Goal: Information Seeking & Learning: Find specific fact

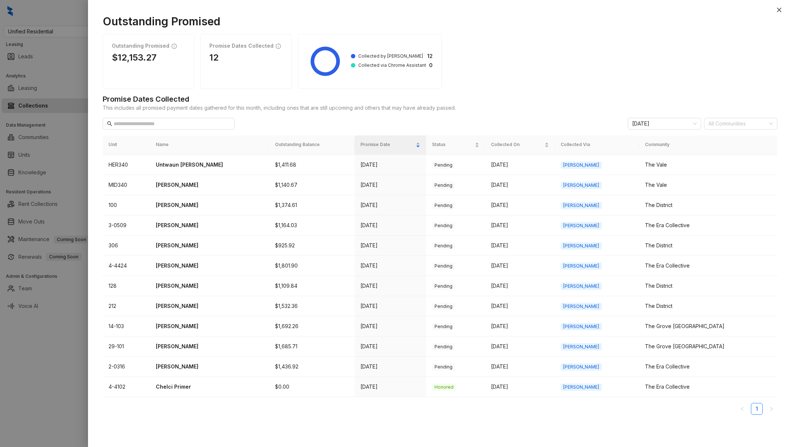
click at [25, 344] on div at bounding box center [396, 223] width 792 height 447
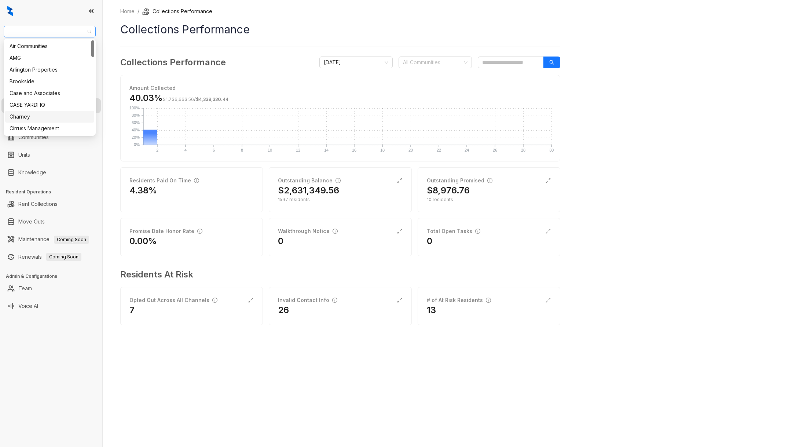
click at [44, 33] on span "Unified Residential" at bounding box center [49, 31] width 83 height 11
type input "****"
click at [46, 63] on div "Magnolia Capital (Yardi)" at bounding box center [49, 58] width 89 height 12
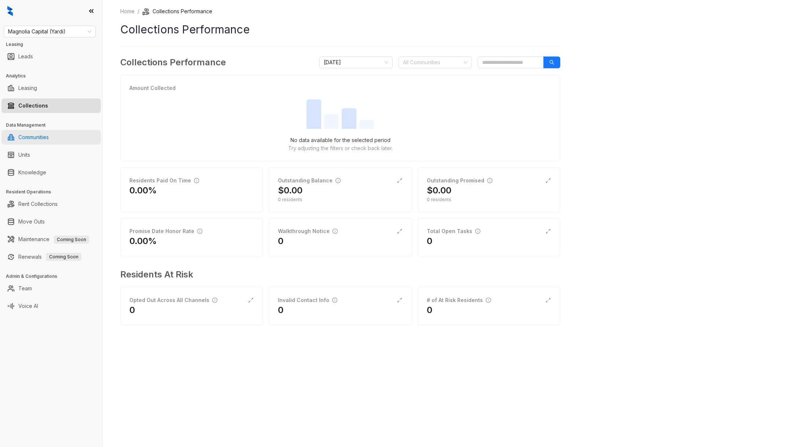
click at [47, 139] on link "Communities" at bounding box center [33, 137] width 30 height 15
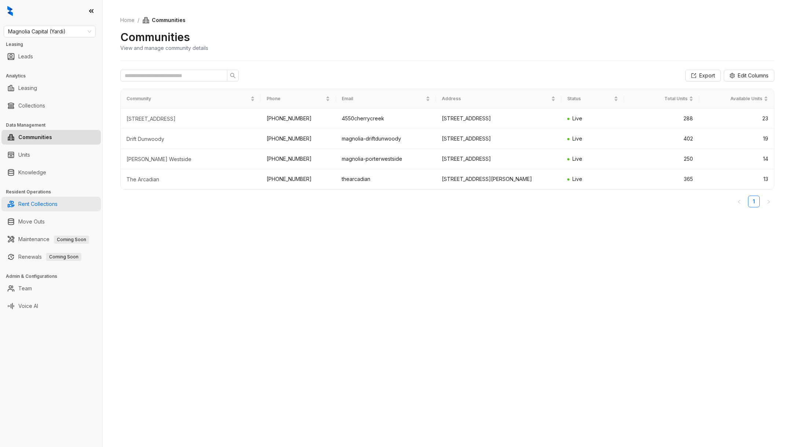
click at [39, 206] on link "Rent Collections" at bounding box center [37, 204] width 39 height 15
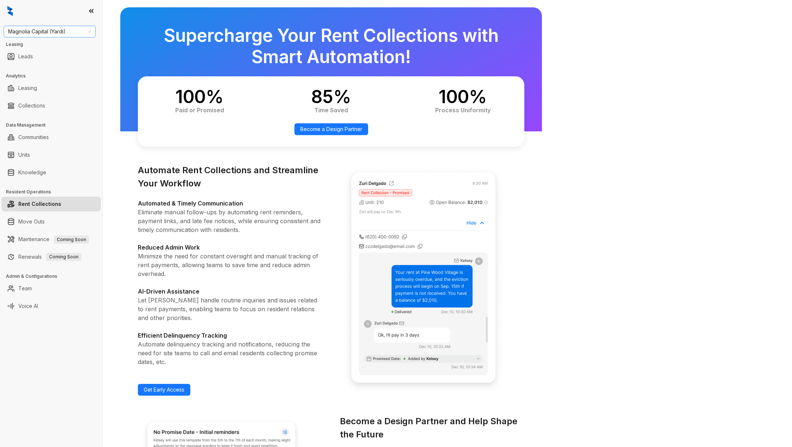
click at [51, 30] on span "Magnolia Capital (Yardi)" at bounding box center [49, 31] width 83 height 11
type input "**"
click at [41, 55] on div "Magnolia Capital" at bounding box center [50, 58] width 80 height 8
click at [33, 133] on link "Communities" at bounding box center [33, 137] width 30 height 15
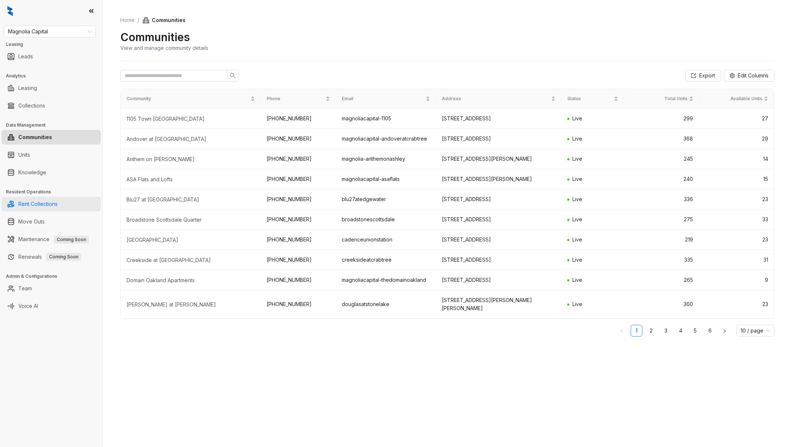
click at [48, 209] on link "Rent Collections" at bounding box center [37, 204] width 39 height 15
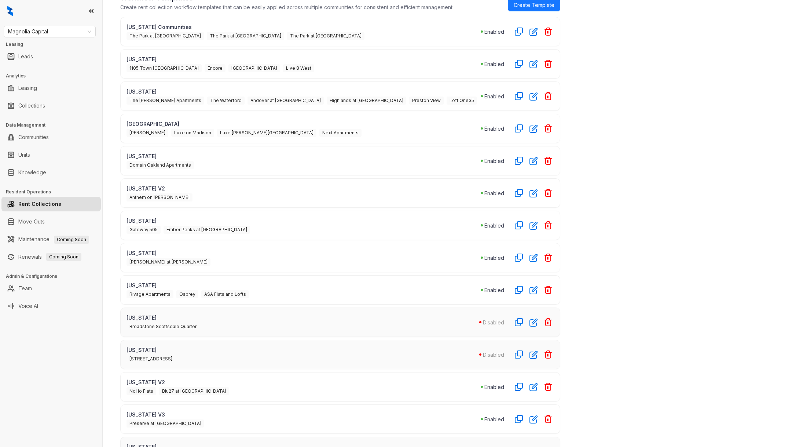
scroll to position [187, 0]
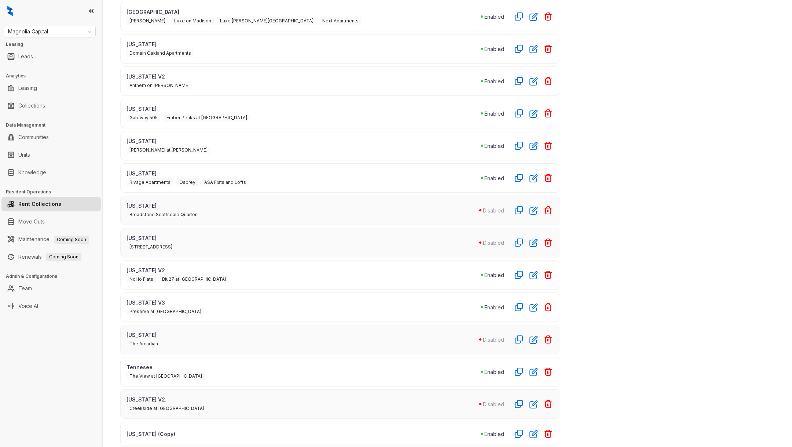
click at [179, 430] on p "Georgia (Copy)" at bounding box center [303, 434] width 354 height 8
click at [539, 430] on div "Georgia (Copy) Enabled" at bounding box center [340, 433] width 440 height 24
click at [535, 429] on icon "button" at bounding box center [533, 433] width 8 height 8
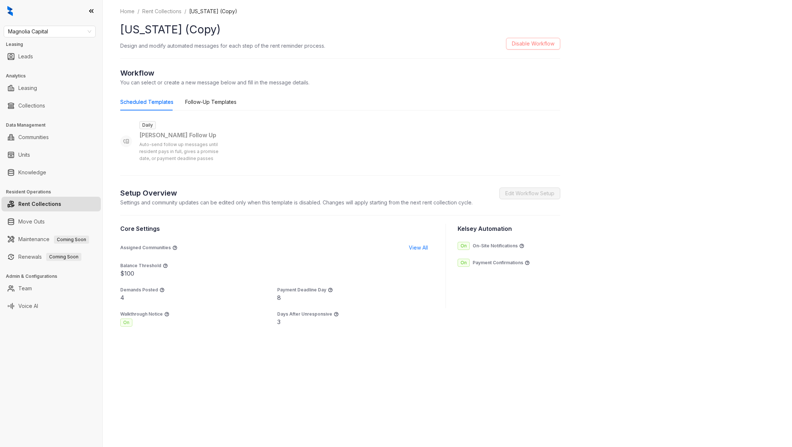
click at [520, 46] on span "Disable Workflow" at bounding box center [533, 44] width 43 height 8
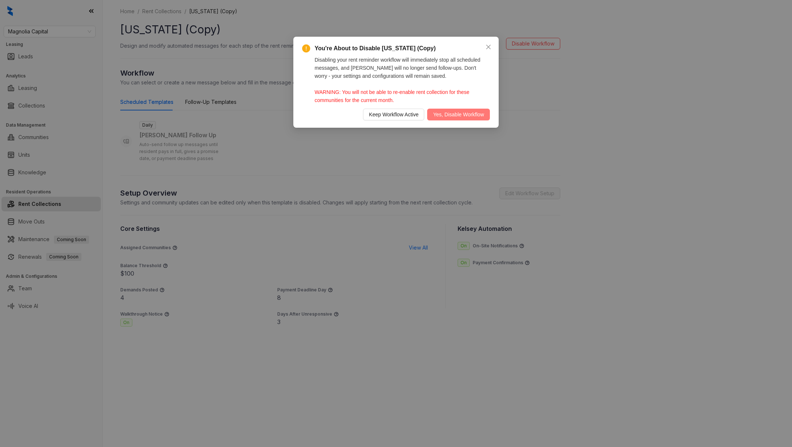
click at [453, 117] on span "Yes, Disable Workflow" at bounding box center [458, 114] width 51 height 8
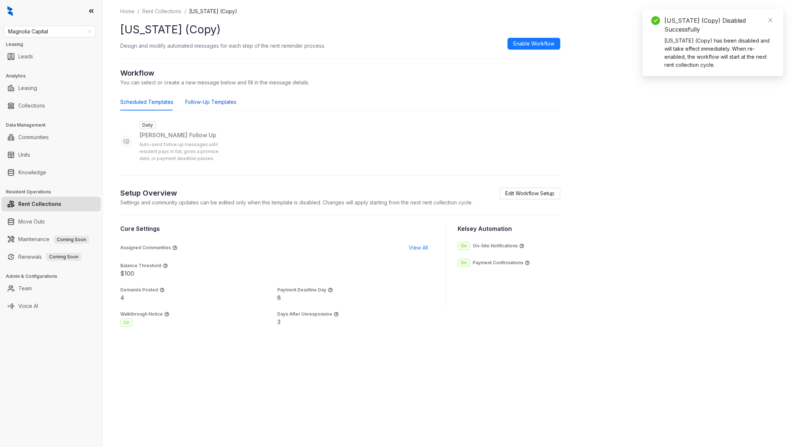
click at [216, 102] on div "Follow-Up Templates" at bounding box center [210, 102] width 51 height 8
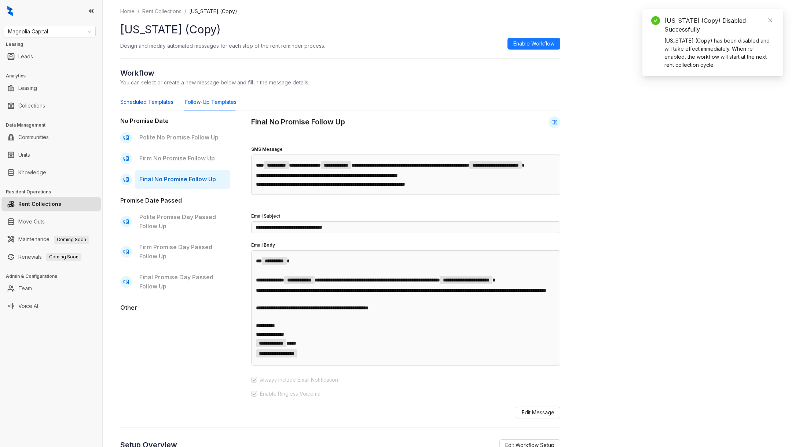
click at [140, 104] on div "Scheduled Templates" at bounding box center [146, 102] width 53 height 8
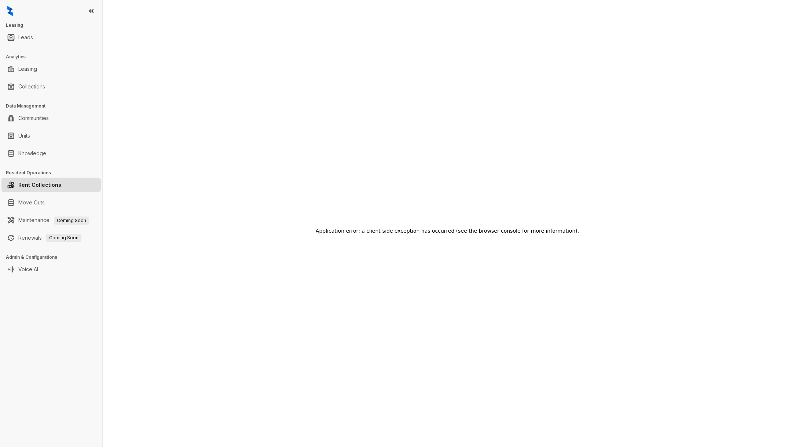
click at [49, 180] on link "Rent Collections" at bounding box center [39, 184] width 43 height 15
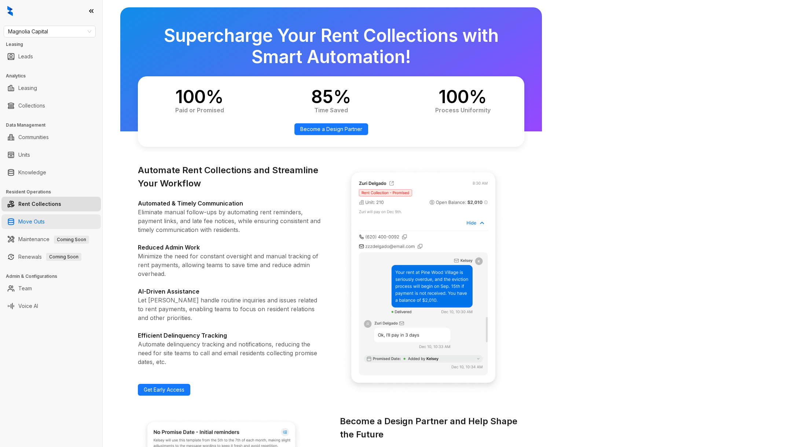
click at [37, 214] on link "Move Outs" at bounding box center [31, 221] width 26 height 15
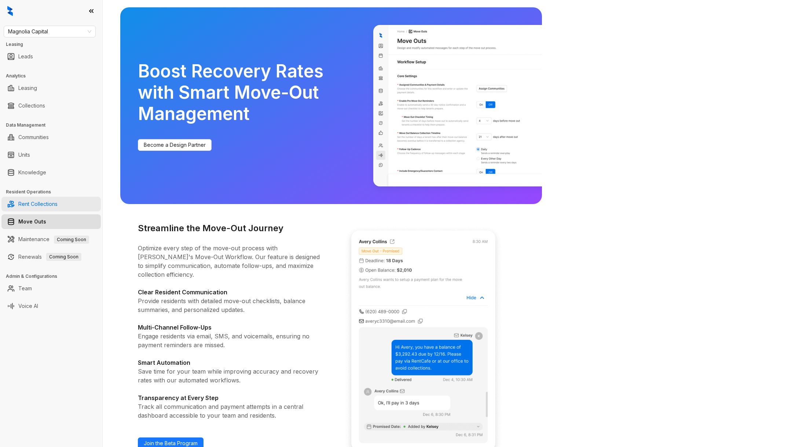
click at [39, 209] on link "Rent Collections" at bounding box center [37, 204] width 39 height 15
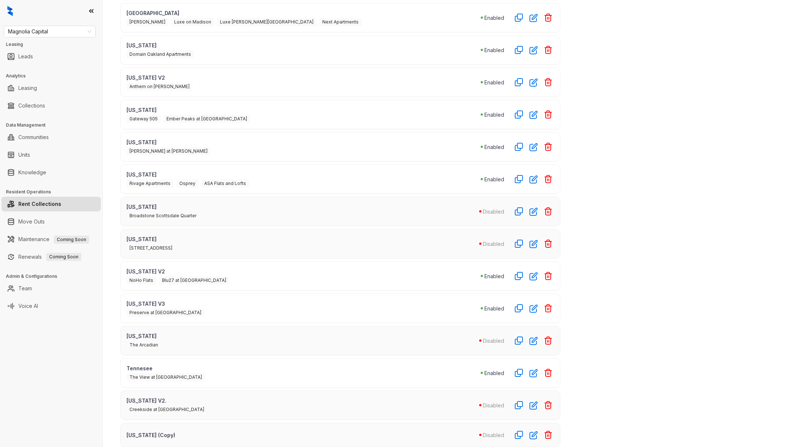
scroll to position [187, 0]
click at [551, 430] on icon "button" at bounding box center [548, 433] width 7 height 7
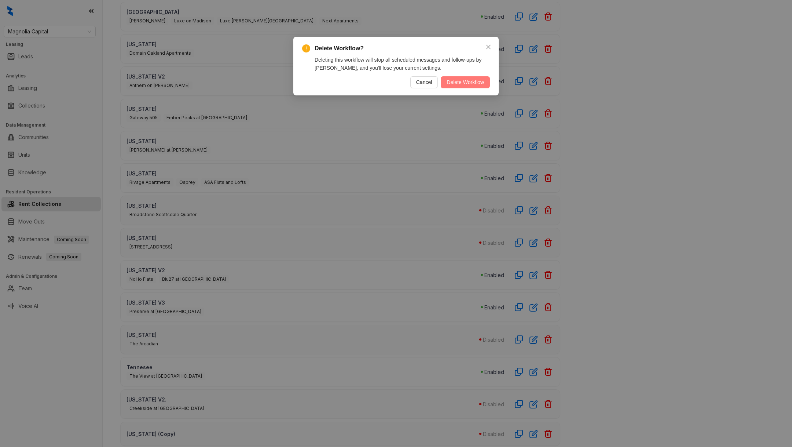
click at [463, 80] on span "Delete Workflow" at bounding box center [465, 82] width 37 height 8
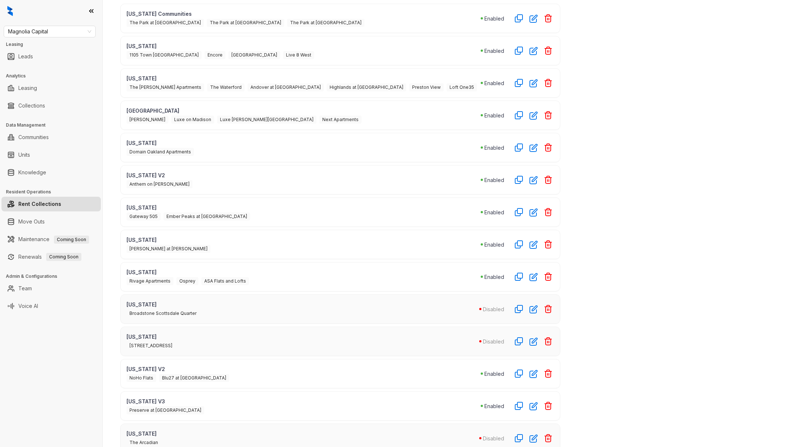
scroll to position [160, 0]
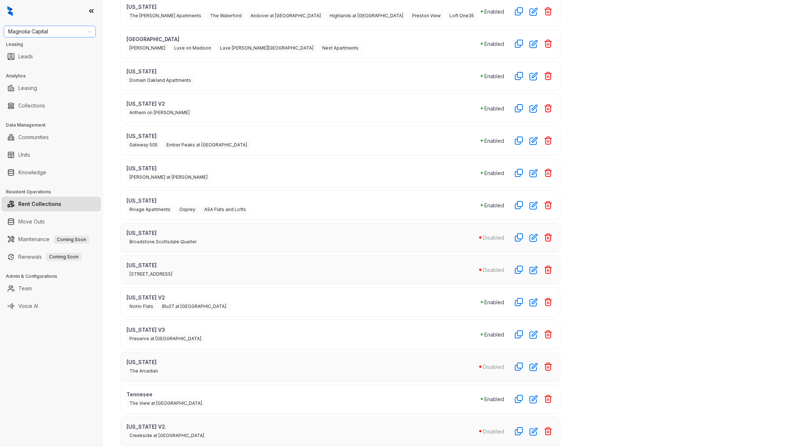
click at [60, 34] on span "Magnolia Capital" at bounding box center [49, 31] width 83 height 11
type input "**"
click at [66, 56] on div "RR Living" at bounding box center [50, 58] width 80 height 8
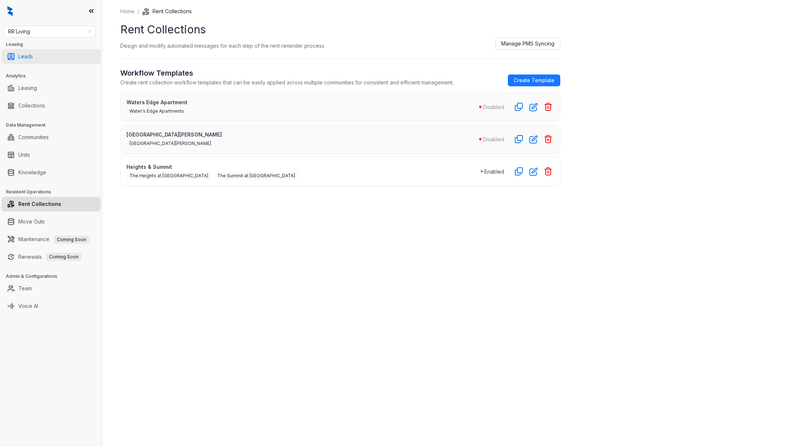
click at [33, 57] on link "Leads" at bounding box center [25, 56] width 15 height 15
click at [33, 105] on link "Collections" at bounding box center [31, 105] width 27 height 15
click at [39, 137] on link "Communities" at bounding box center [33, 137] width 30 height 15
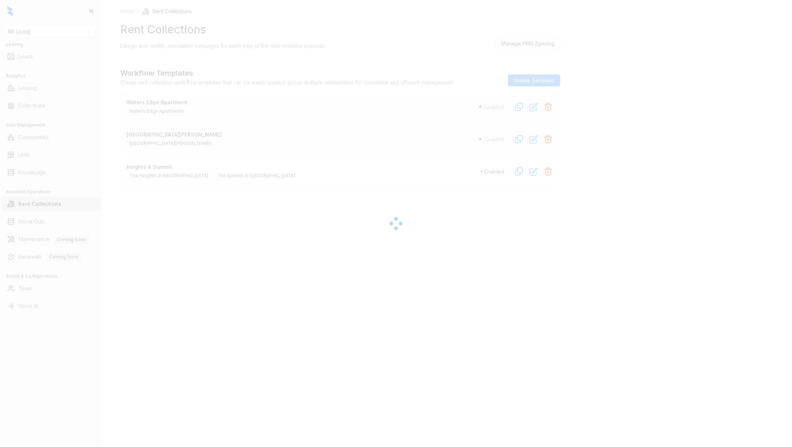
click at [24, 178] on div at bounding box center [396, 223] width 792 height 447
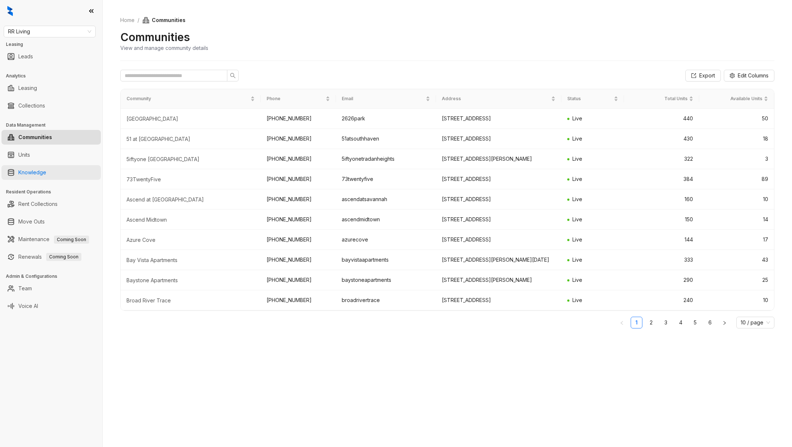
click at [45, 171] on link "Knowledge" at bounding box center [32, 172] width 28 height 15
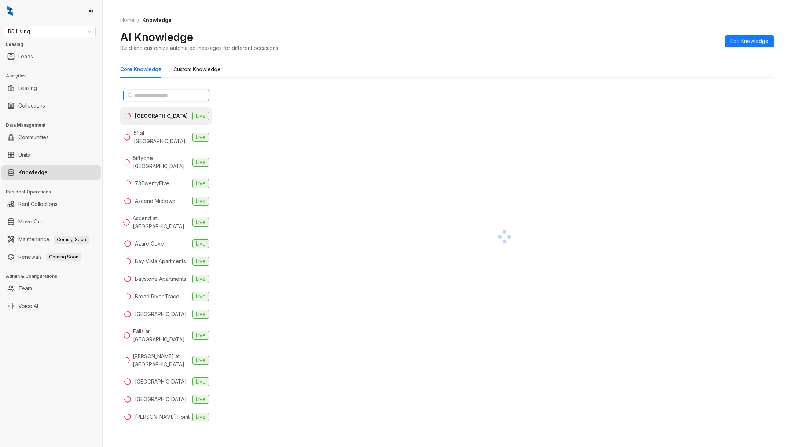
click at [186, 99] on input "text" at bounding box center [166, 95] width 65 height 8
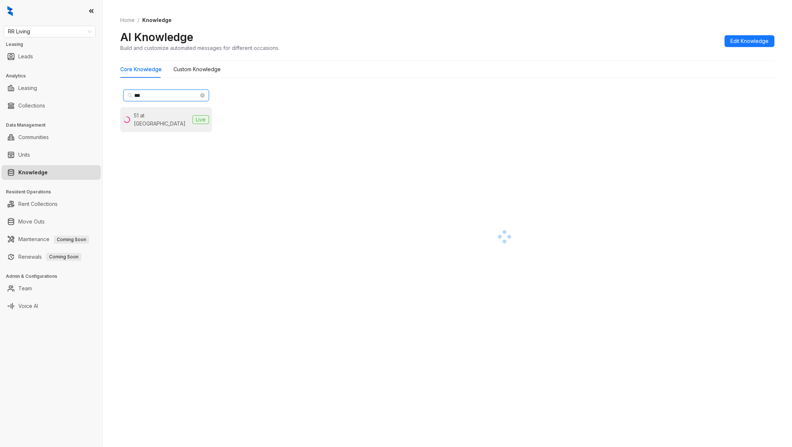
type input "**"
click at [171, 108] on li "51 at Southaven Live" at bounding box center [166, 119] width 92 height 25
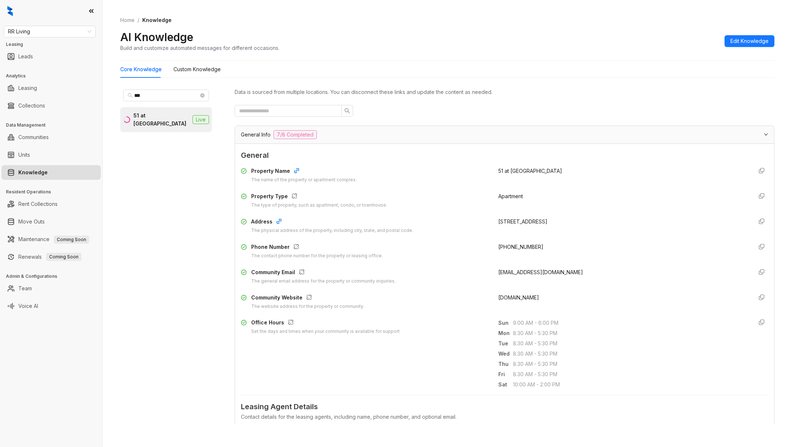
scroll to position [351, 0]
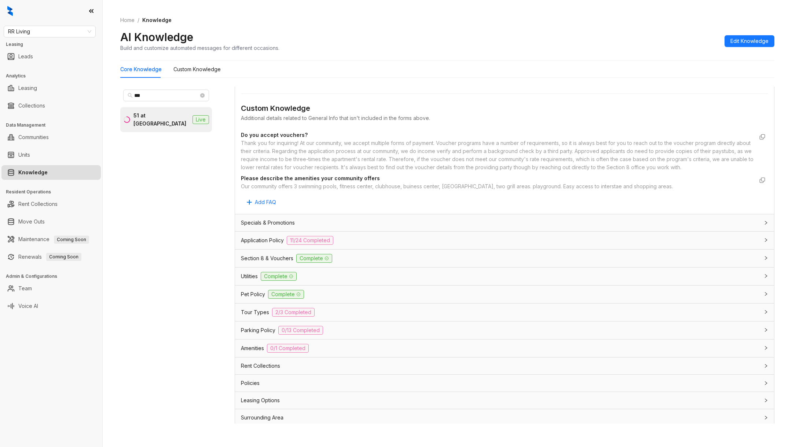
click at [292, 254] on span "Section 8 & Vouchers" at bounding box center [267, 258] width 52 height 8
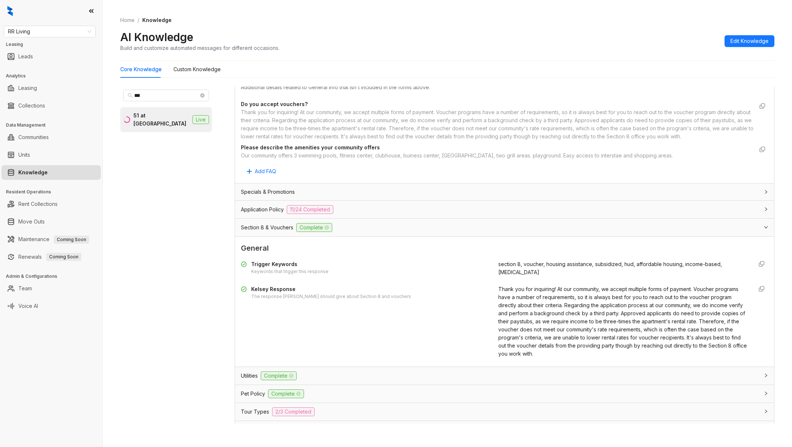
scroll to position [386, 0]
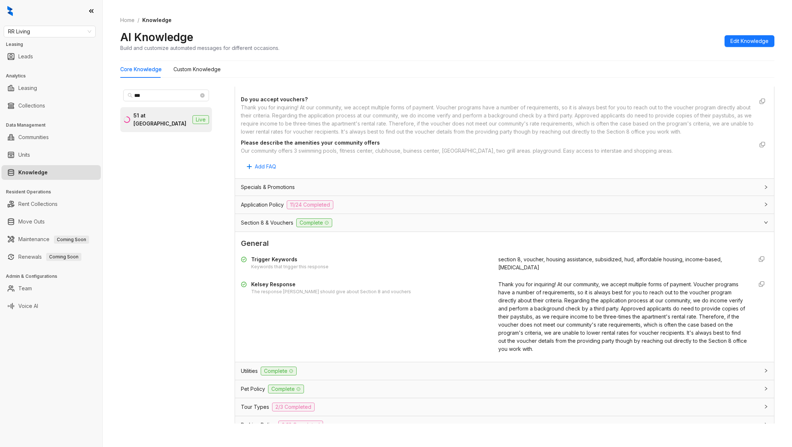
click at [484, 297] on div "Kelsey Response The response Kelsey should give about Section 8 and vouchers" at bounding box center [365, 316] width 249 height 73
click at [502, 297] on span "Thank you for inquiring! At our community, we accept multiple forms of payment.…" at bounding box center [622, 316] width 249 height 71
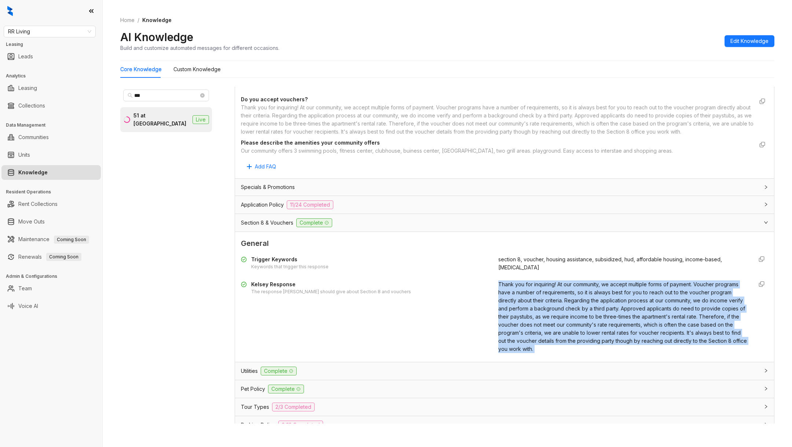
click at [502, 297] on span "Thank you for inquiring! At our community, we accept multiple forms of payment.…" at bounding box center [622, 316] width 249 height 71
copy div "Thank you for inquiring! At our community, we accept multiple forms of payment.…"
click at [45, 36] on span "RR Living" at bounding box center [49, 31] width 83 height 11
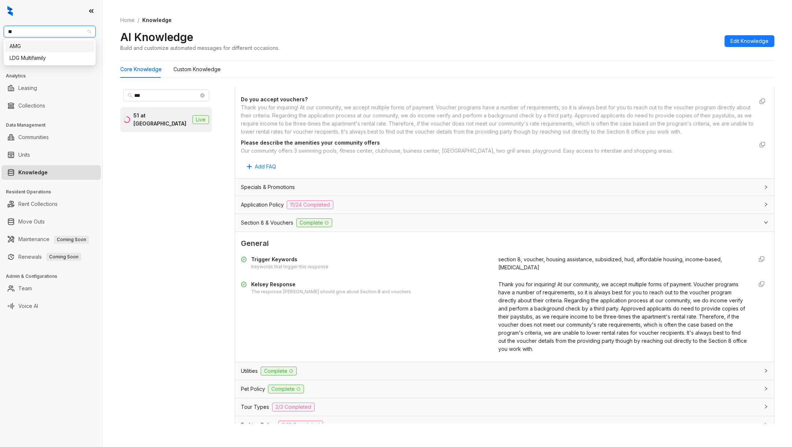
type input "***"
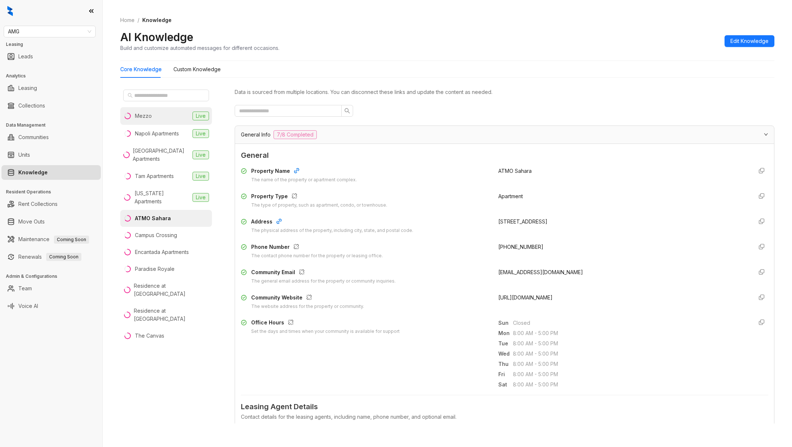
click at [145, 119] on div "Mezzo" at bounding box center [143, 116] width 17 height 8
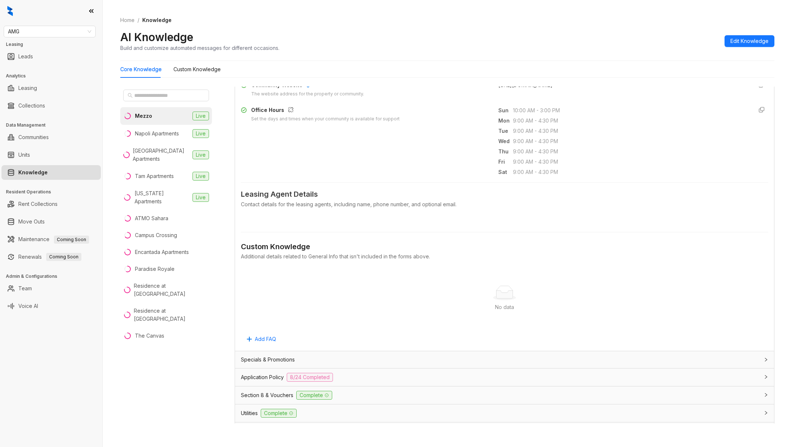
scroll to position [349, 0]
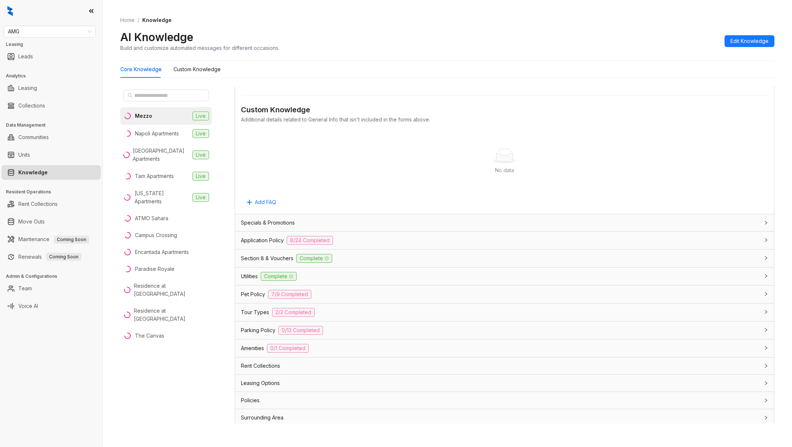
click at [289, 379] on div "Leasing Options" at bounding box center [500, 383] width 518 height 8
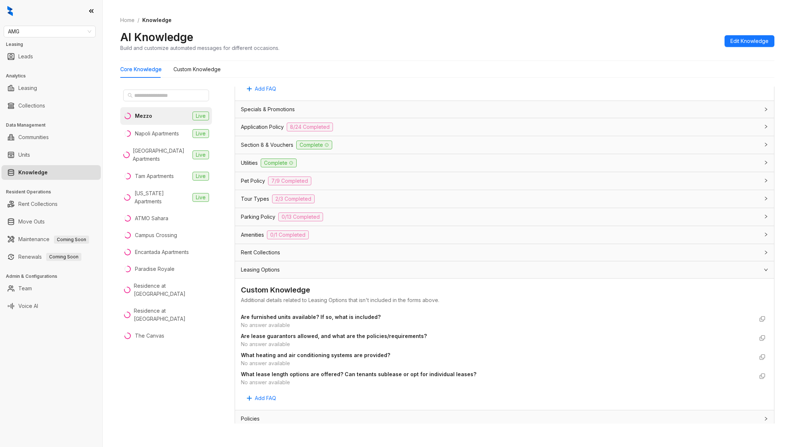
scroll to position [480, 0]
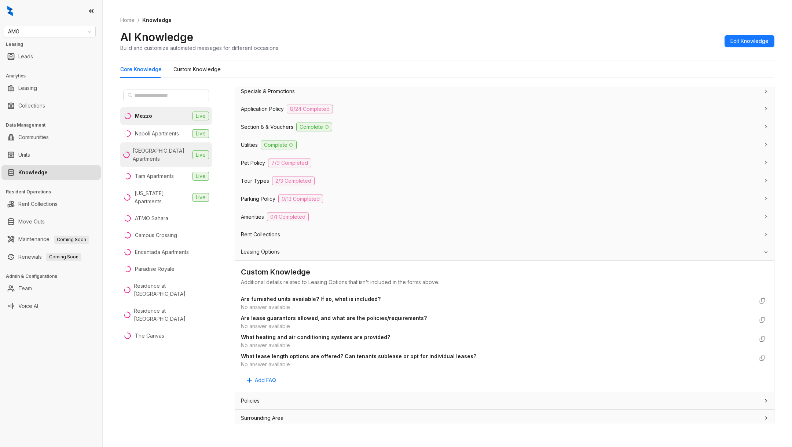
click at [157, 143] on li "[GEOGRAPHIC_DATA] Apartments Live" at bounding box center [166, 154] width 92 height 25
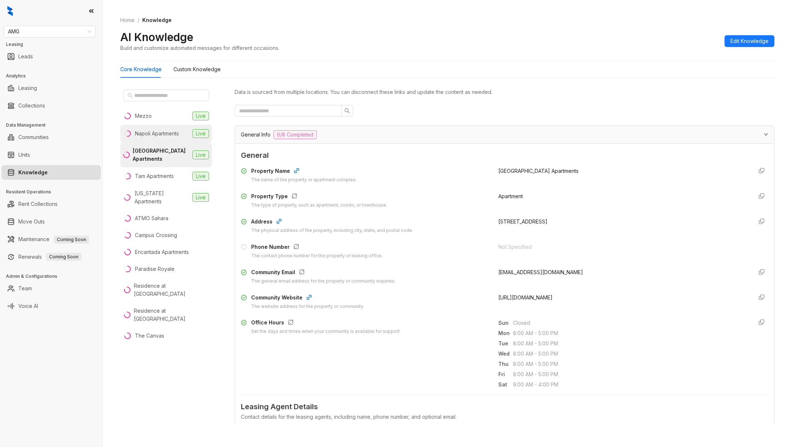
click at [154, 134] on div "Napoli Apartments" at bounding box center [157, 133] width 44 height 8
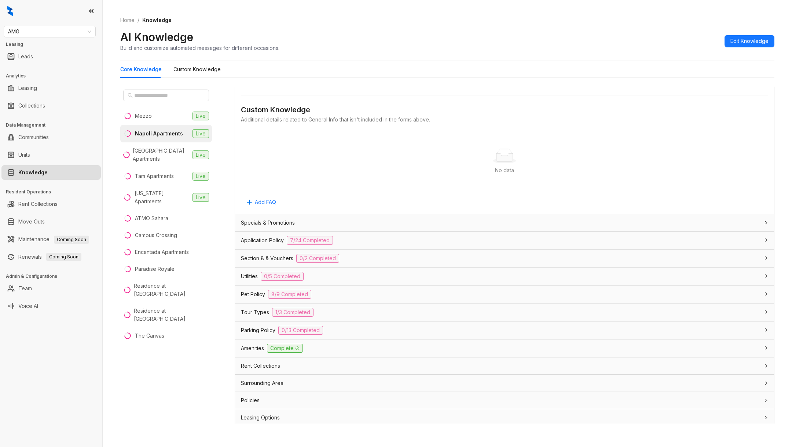
scroll to position [23, 0]
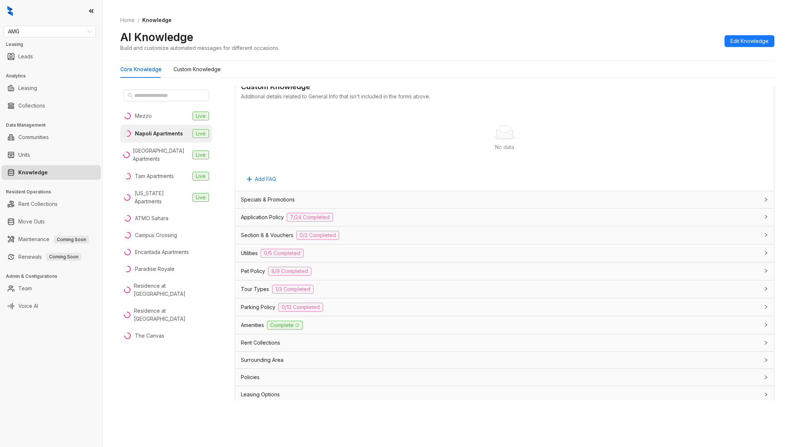
click at [331, 346] on div "Rent Collections" at bounding box center [504, 342] width 539 height 17
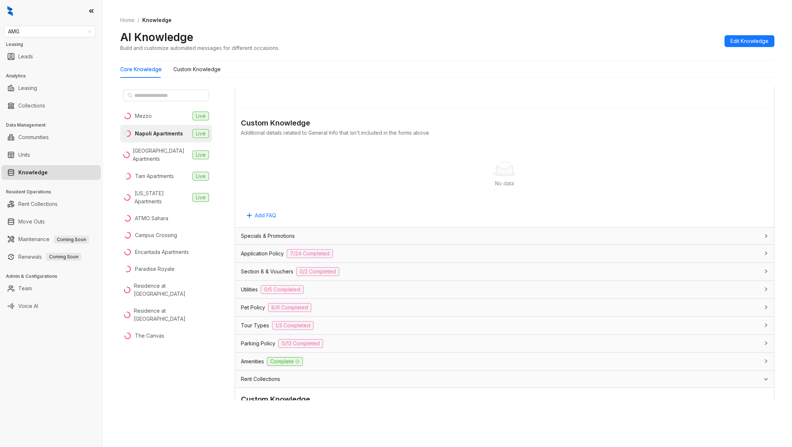
scroll to position [480, 0]
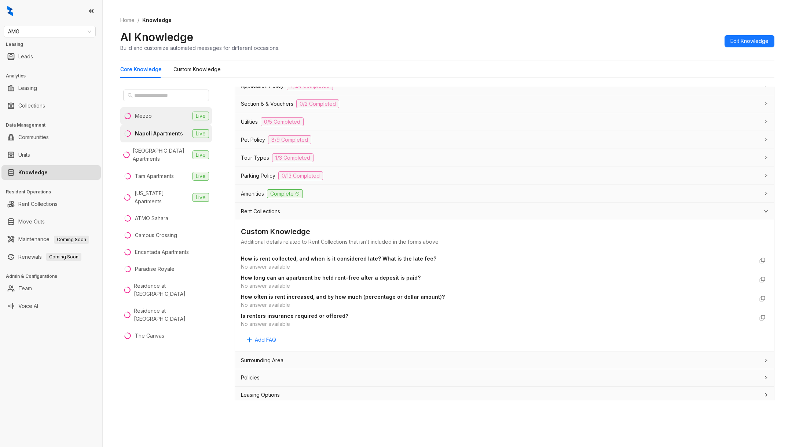
click at [172, 114] on li "Mezzo Live" at bounding box center [166, 116] width 92 height 18
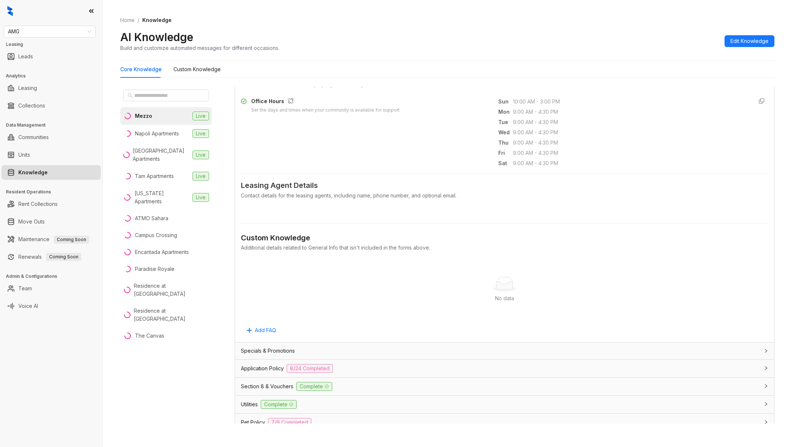
scroll to position [349, 0]
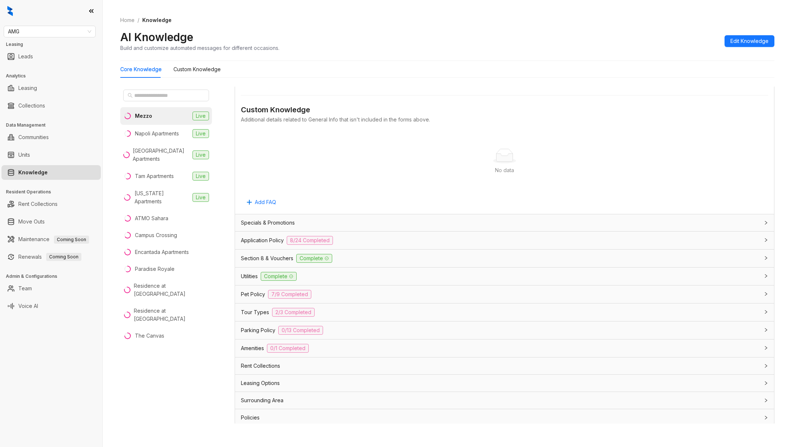
click at [258, 365] on span "Rent Collections" at bounding box center [260, 366] width 39 height 8
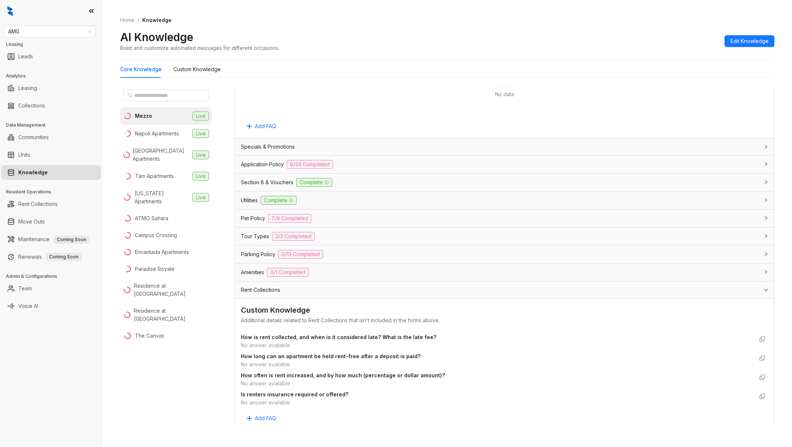
scroll to position [480, 0]
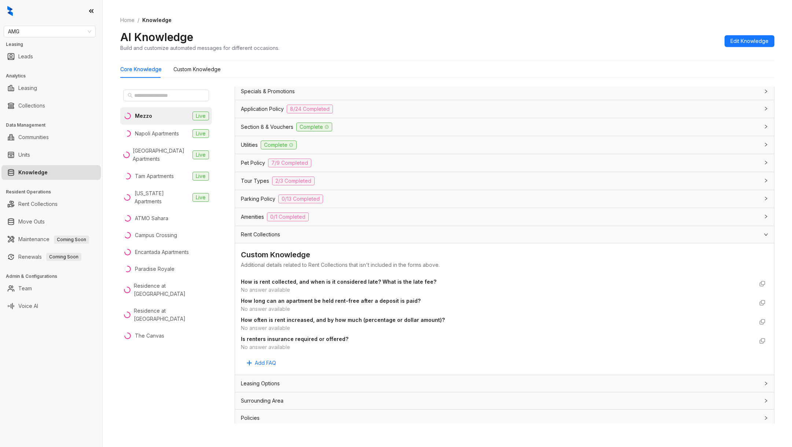
click at [258, 230] on span "Rent Collections" at bounding box center [260, 234] width 39 height 8
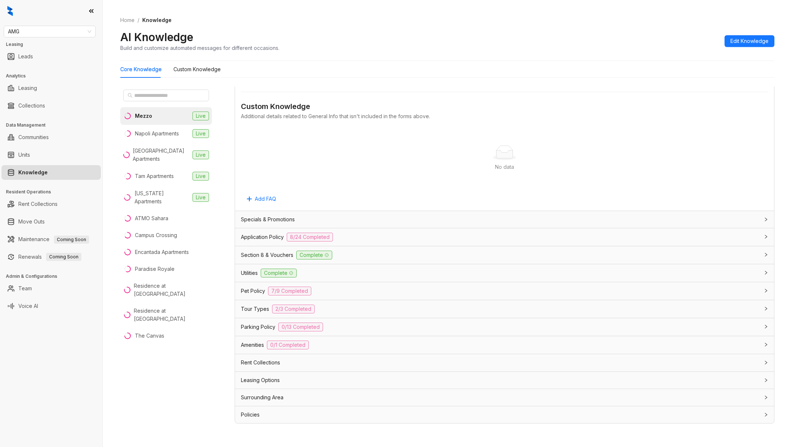
scroll to position [349, 0]
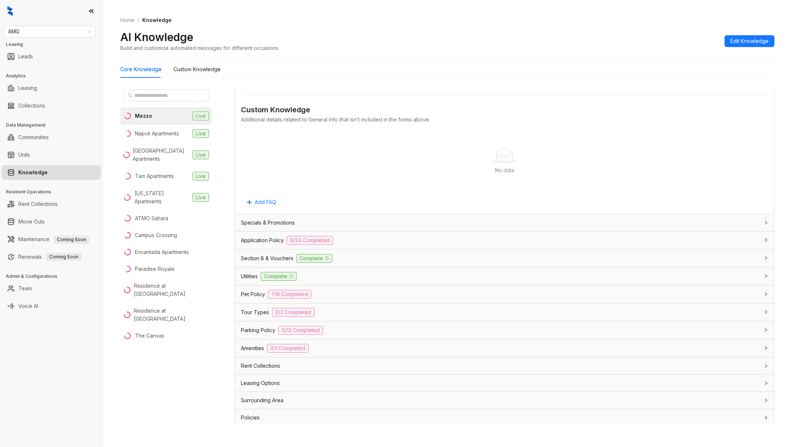
click at [257, 382] on span "Leasing Options" at bounding box center [260, 383] width 39 height 8
